Goal: Transaction & Acquisition: Purchase product/service

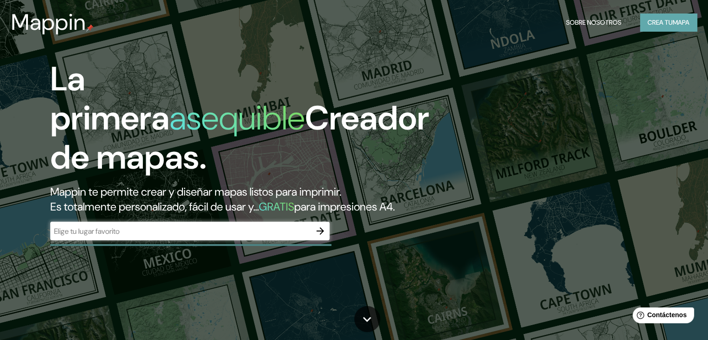
click at [656, 22] on font "Crea tu" at bounding box center [660, 22] width 25 height 8
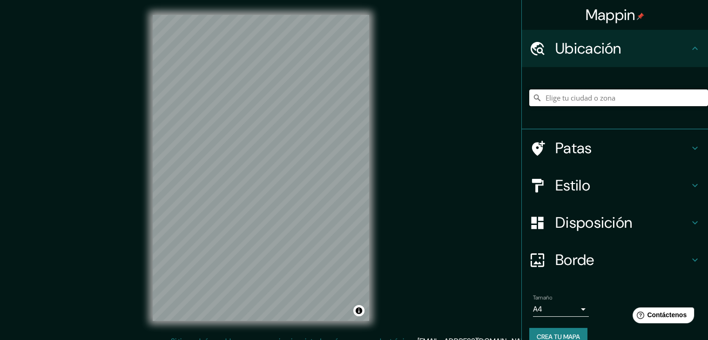
click at [551, 95] on input "Elige tu ciudad o zona" at bounding box center [619, 97] width 179 height 17
click at [555, 95] on input "[GEOGRAPHIC_DATA], [GEOGRAPHIC_DATA], [GEOGRAPHIC_DATA]" at bounding box center [619, 97] width 179 height 17
paste input "Antigua Gruta de [GEOGRAPHIC_DATA]"
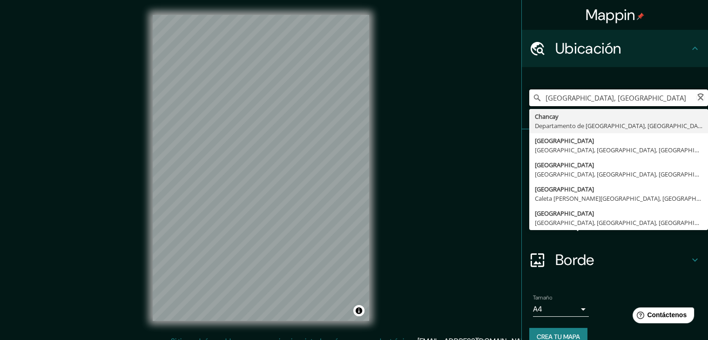
type input "[GEOGRAPHIC_DATA], [GEOGRAPHIC_DATA], [GEOGRAPHIC_DATA]"
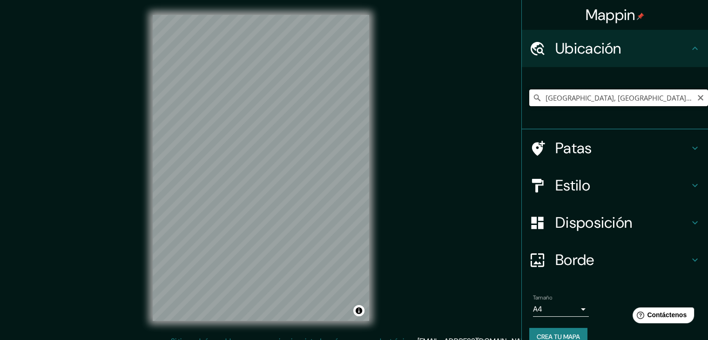
click at [681, 100] on input "[GEOGRAPHIC_DATA], [GEOGRAPHIC_DATA], [GEOGRAPHIC_DATA]" at bounding box center [619, 97] width 179 height 17
click at [588, 94] on input "Elige tu ciudad o zona" at bounding box center [619, 97] width 179 height 17
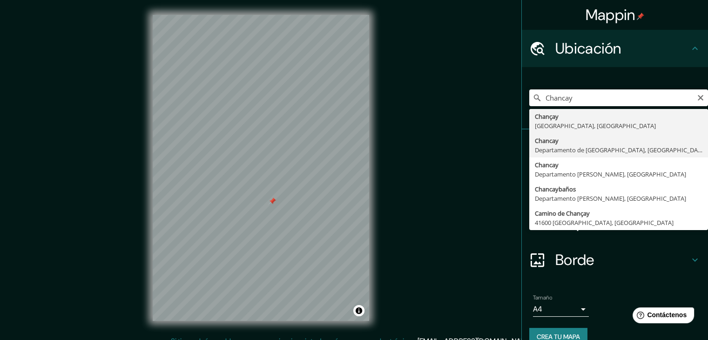
type input "[GEOGRAPHIC_DATA], [GEOGRAPHIC_DATA], [GEOGRAPHIC_DATA]"
